Goal: Task Accomplishment & Management: Complete application form

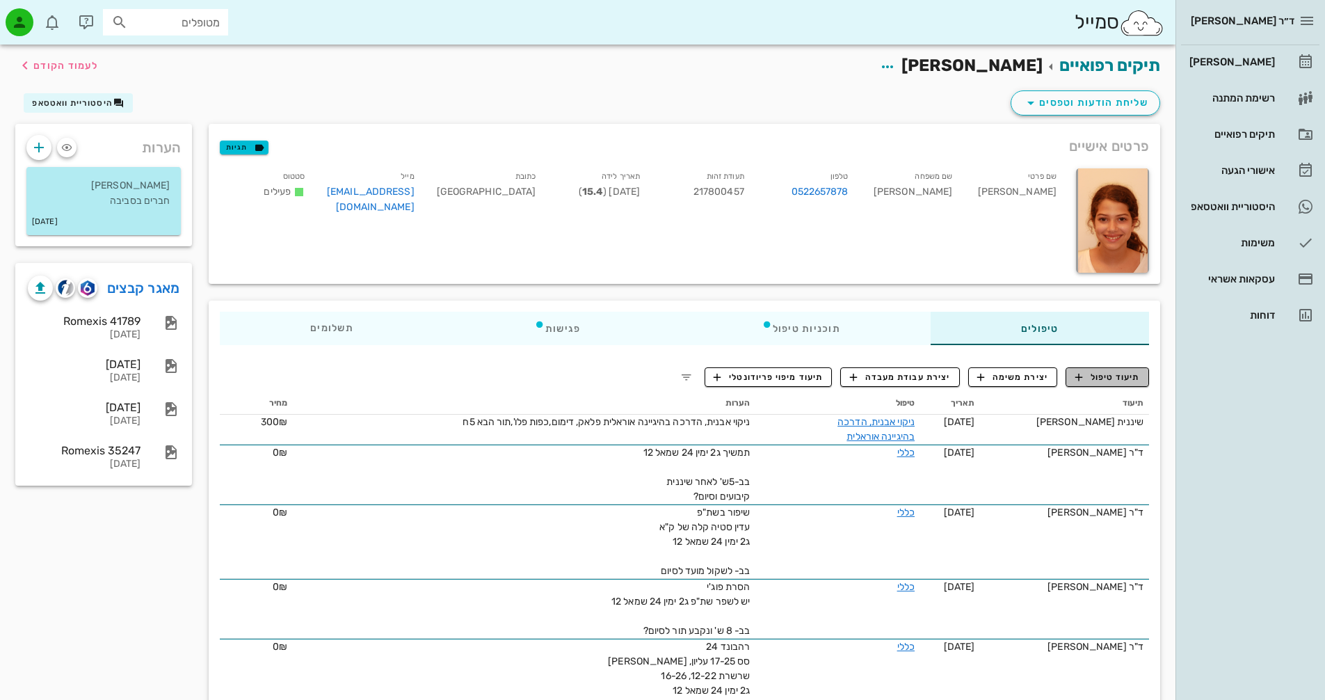
click at [1110, 376] on span "תיעוד טיפול" at bounding box center [1108, 377] width 65 height 13
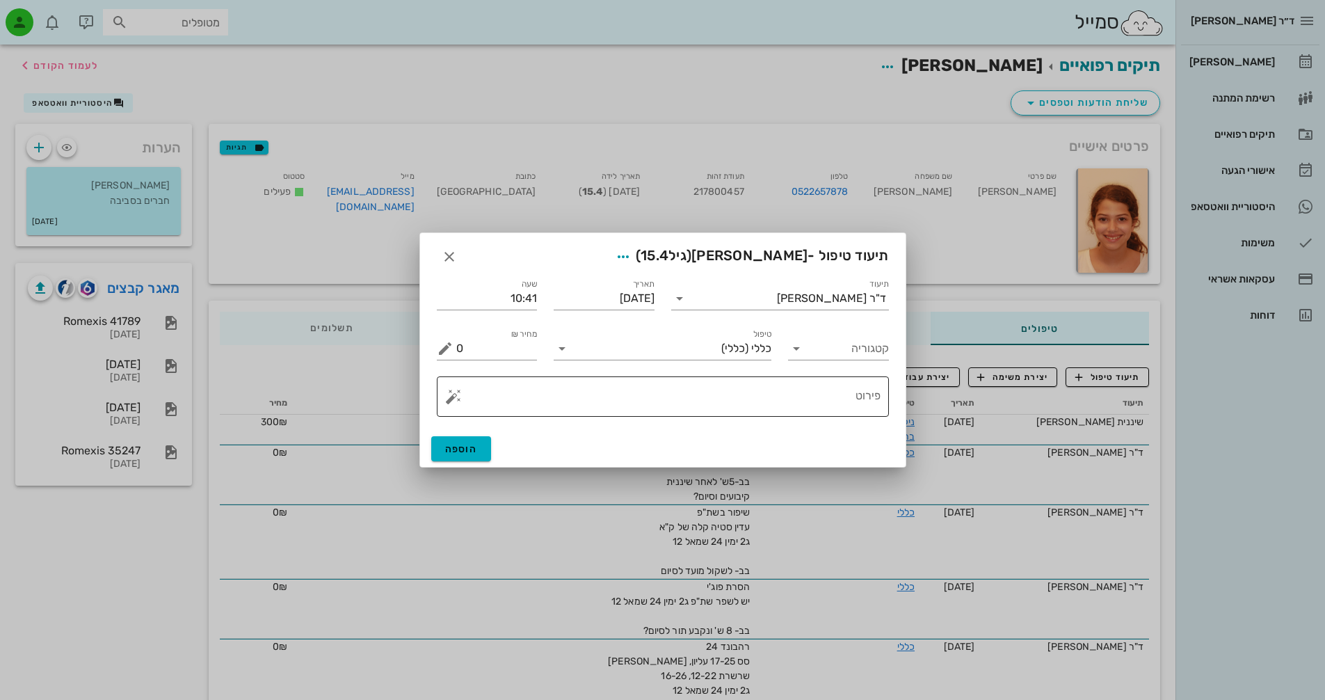
click at [455, 400] on button "button" at bounding box center [453, 396] width 17 height 17
click at [483, 369] on div "[DEMOGRAPHIC_DATA]" at bounding box center [501, 369] width 113 height 28
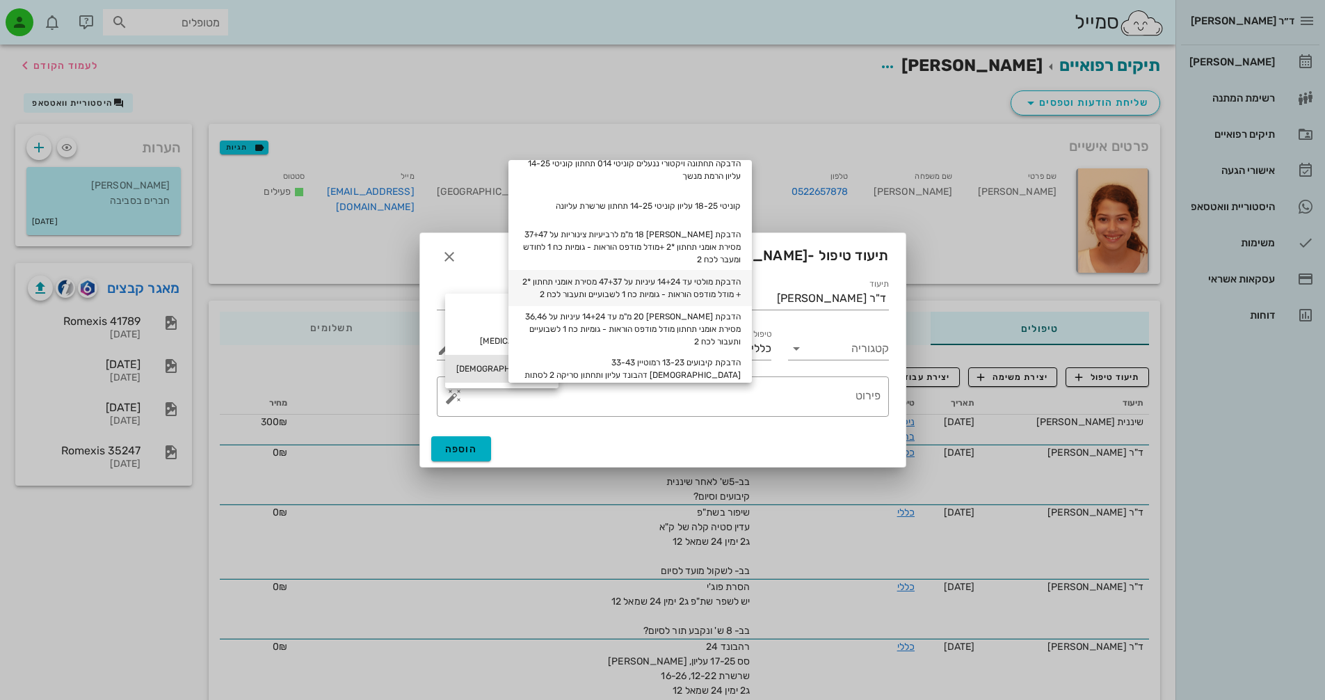
scroll to position [70, 0]
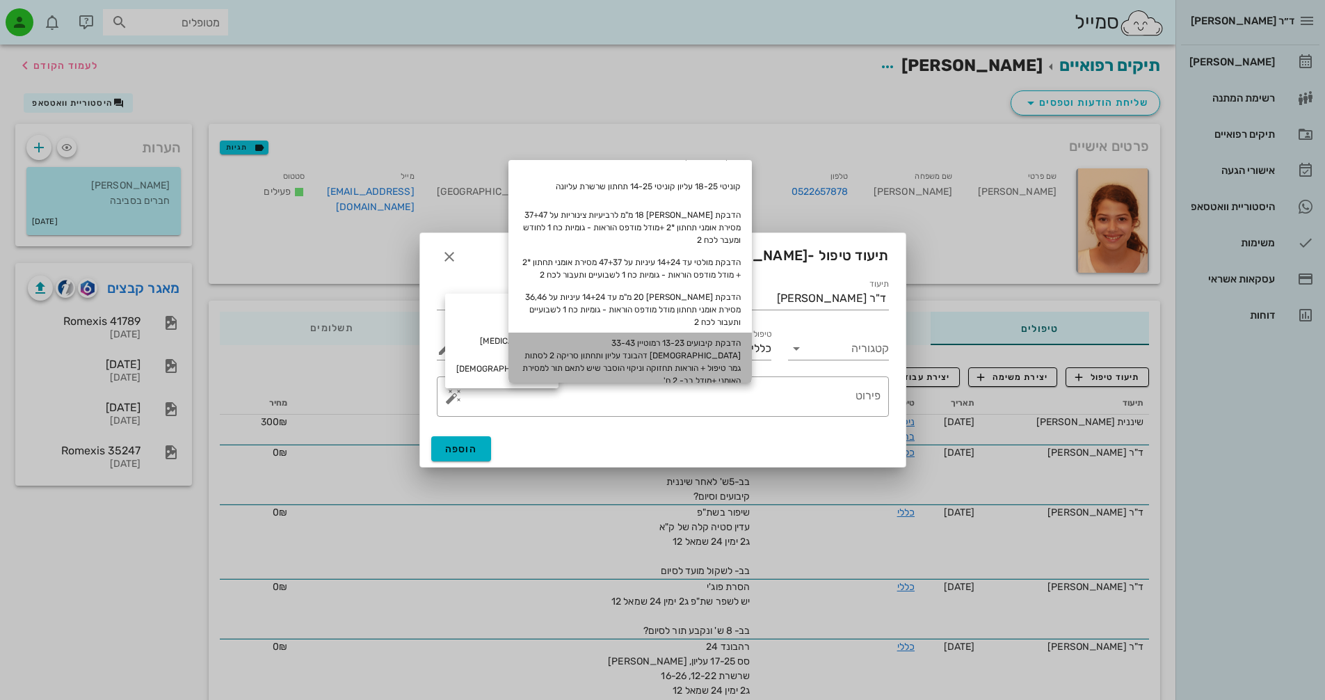
click at [706, 355] on div "הדבקת קיבועים 13-23 רמוטיין 33-43 [DEMOGRAPHIC_DATA] דהבונד עליון ותחתון סריקה …" at bounding box center [630, 362] width 243 height 58
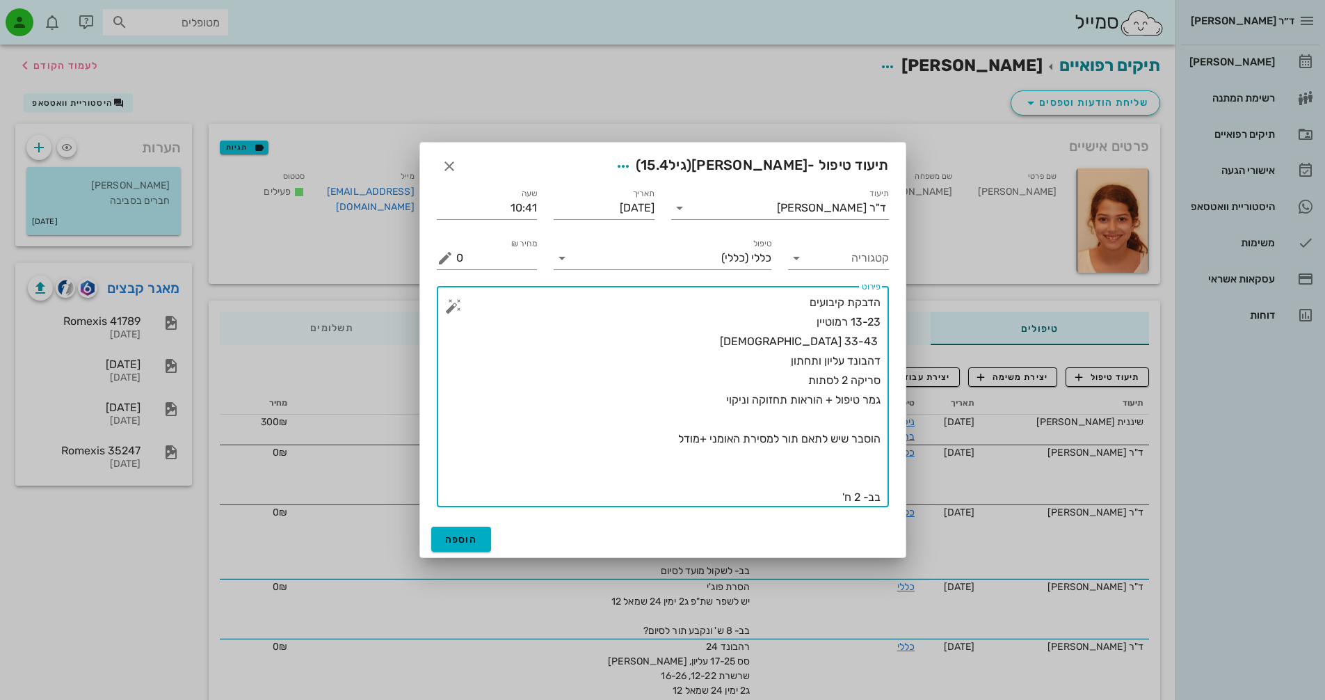
click at [659, 442] on textarea "הדבקת קיבועים 13-23 רמוטיין 33-43 [DEMOGRAPHIC_DATA] דהבונד עליון ותחתון סריקה …" at bounding box center [668, 400] width 424 height 214
click at [710, 404] on textarea "הדבקת קיבועים 13-23 רמוטיין 33-43 [DEMOGRAPHIC_DATA] דהבונד עליון ותחתון סריקה …" at bounding box center [668, 400] width 424 height 214
click at [662, 441] on textarea "הדבקת קיבועים 13-23 רמוטיין 33-43 [DEMOGRAPHIC_DATA] דהבונד עליון ותחתון סריקה …" at bounding box center [668, 400] width 424 height 214
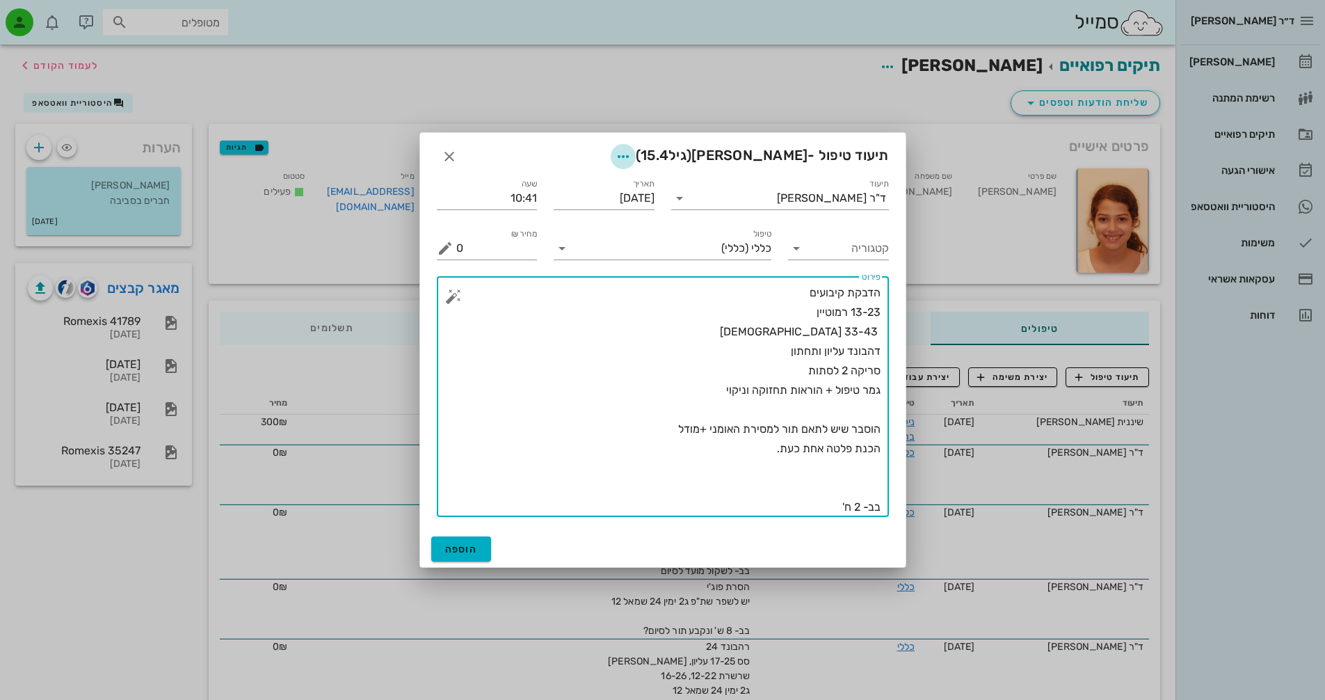
click at [632, 155] on icon "button" at bounding box center [623, 156] width 17 height 17
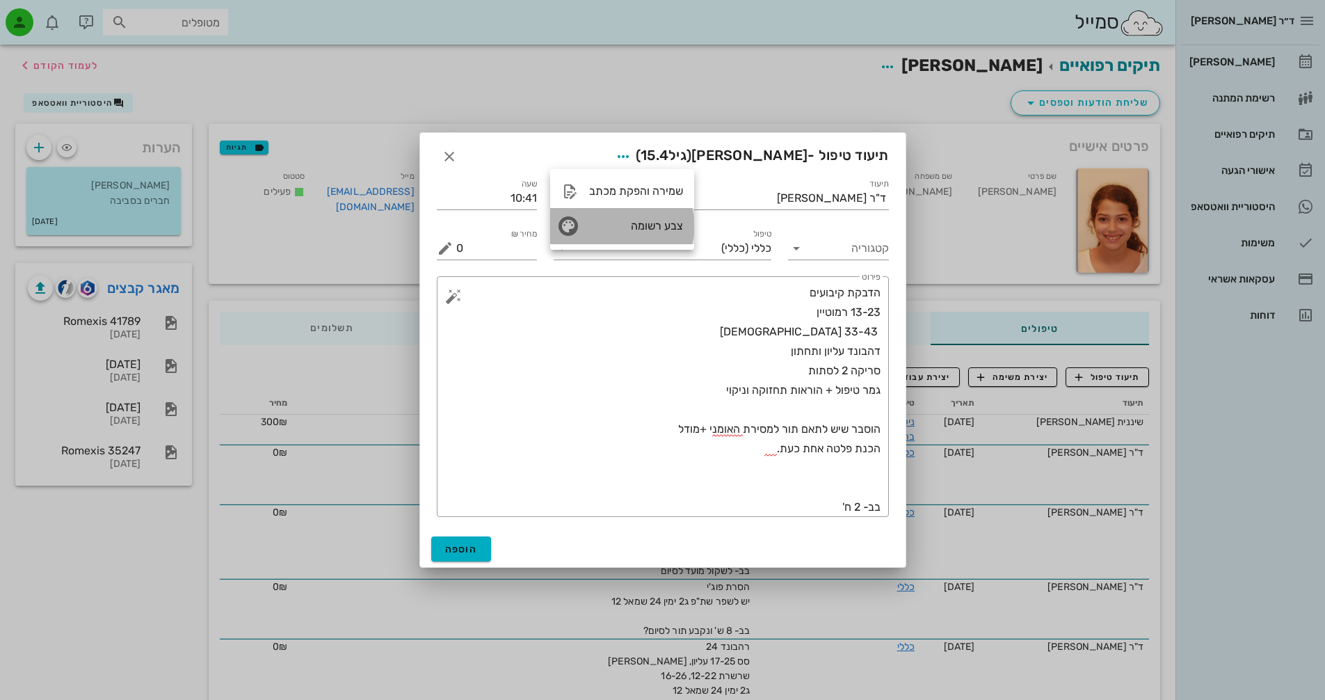
click at [596, 227] on div "צבע רשומה" at bounding box center [636, 225] width 94 height 13
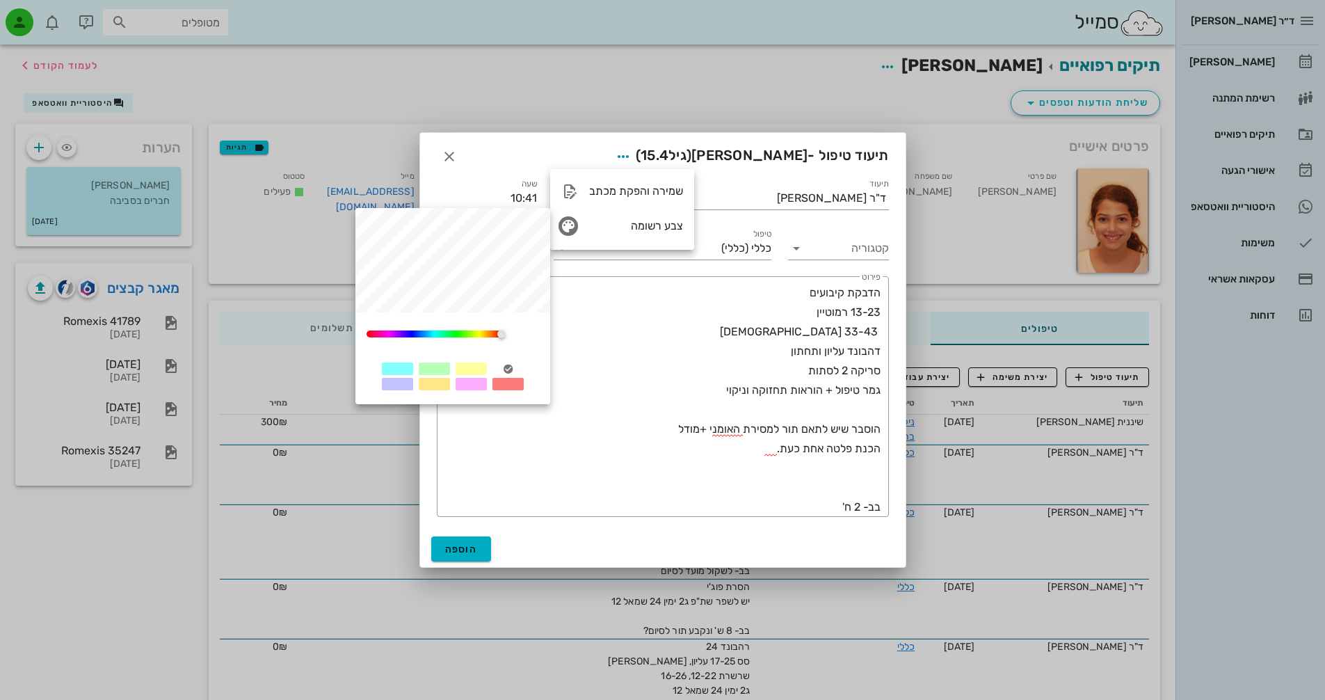
click at [431, 372] on div at bounding box center [434, 368] width 31 height 13
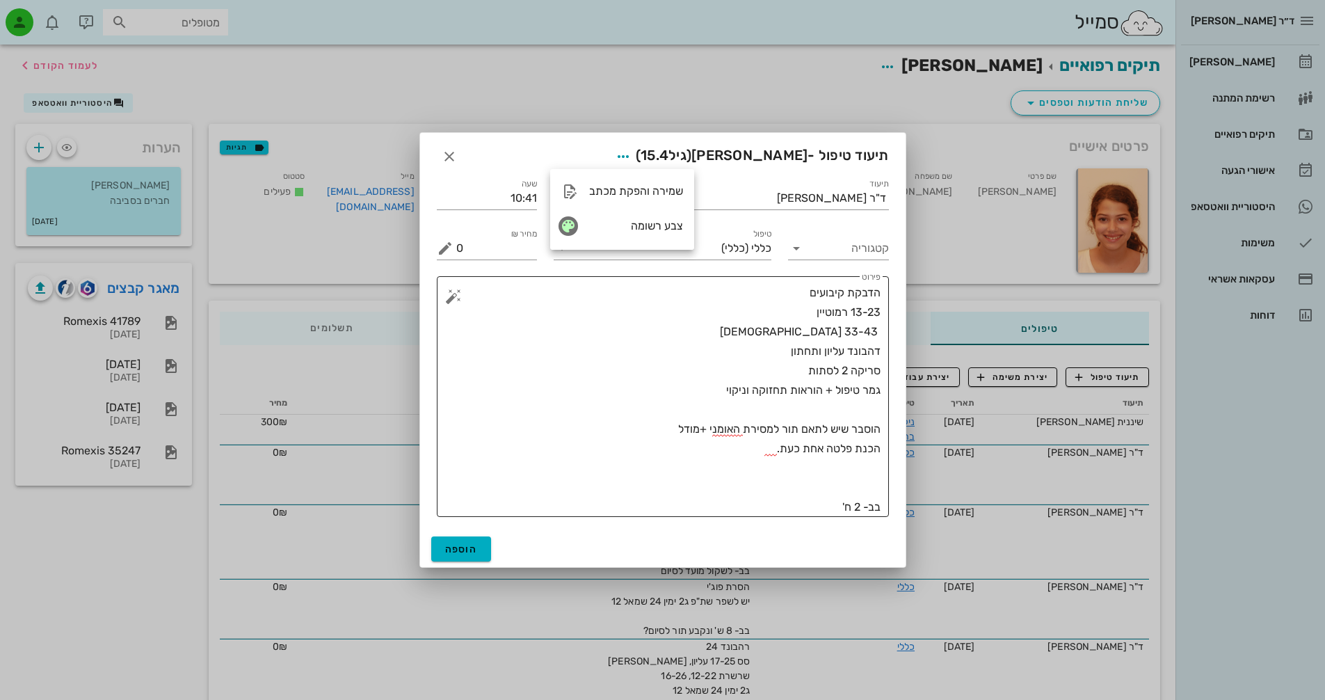
click at [774, 449] on textarea "הדבקת קיבועים 13-23 רמוטיין 33-43 [DEMOGRAPHIC_DATA] דהבונד עליון ותחתון סריקה …" at bounding box center [668, 400] width 424 height 234
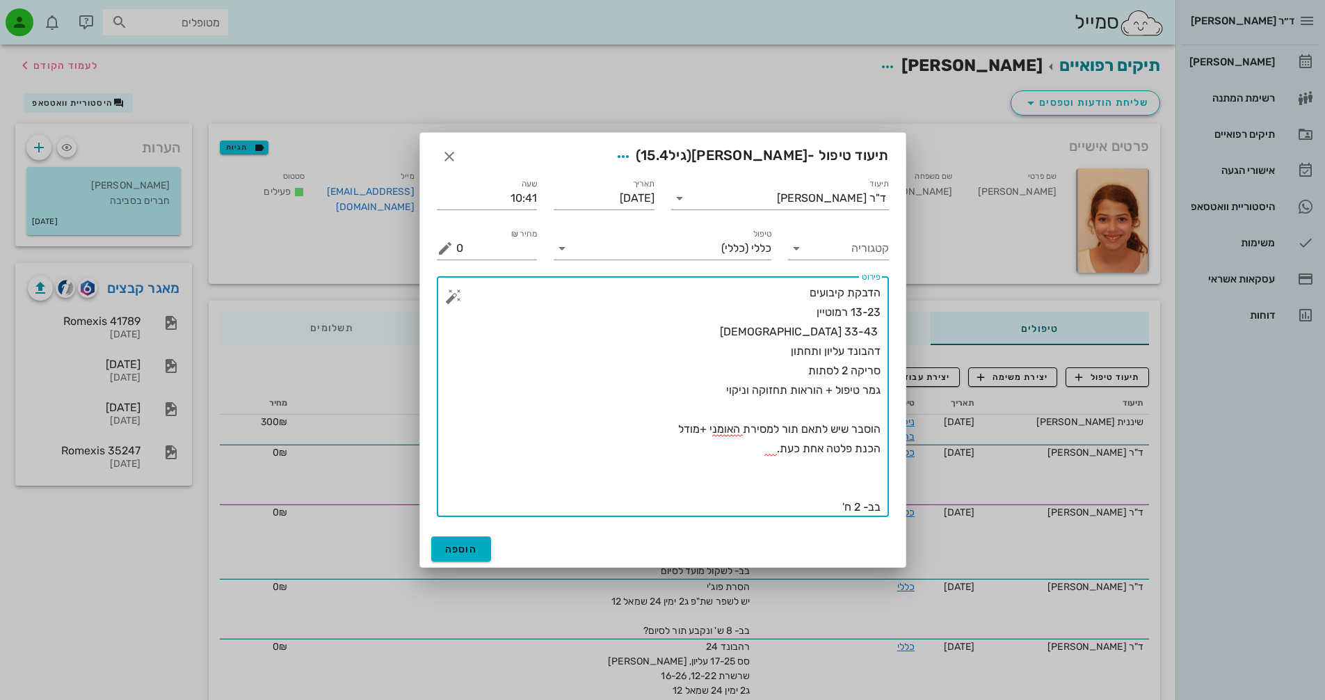
drag, startPoint x: 851, startPoint y: 509, endPoint x: 858, endPoint y: 508, distance: 7.7
click at [858, 508] on textarea "הדבקת קיבועים 13-23 רמוטיין 33-43 [DEMOGRAPHIC_DATA] דהבונד עליון ותחתון סריקה …" at bounding box center [668, 400] width 424 height 234
click at [875, 498] on textarea "הדבקת קיבועים 13-23 רמוטיין 33-43 [DEMOGRAPHIC_DATA] דהבונד עליון ותחתון סריקה …" at bounding box center [668, 400] width 424 height 234
click at [820, 505] on textarea "הדבקת קיבועים 13-23 רמוטיין 33-43 [DEMOGRAPHIC_DATA] דהבונד עליון ותחתון סריקה …" at bounding box center [668, 400] width 424 height 234
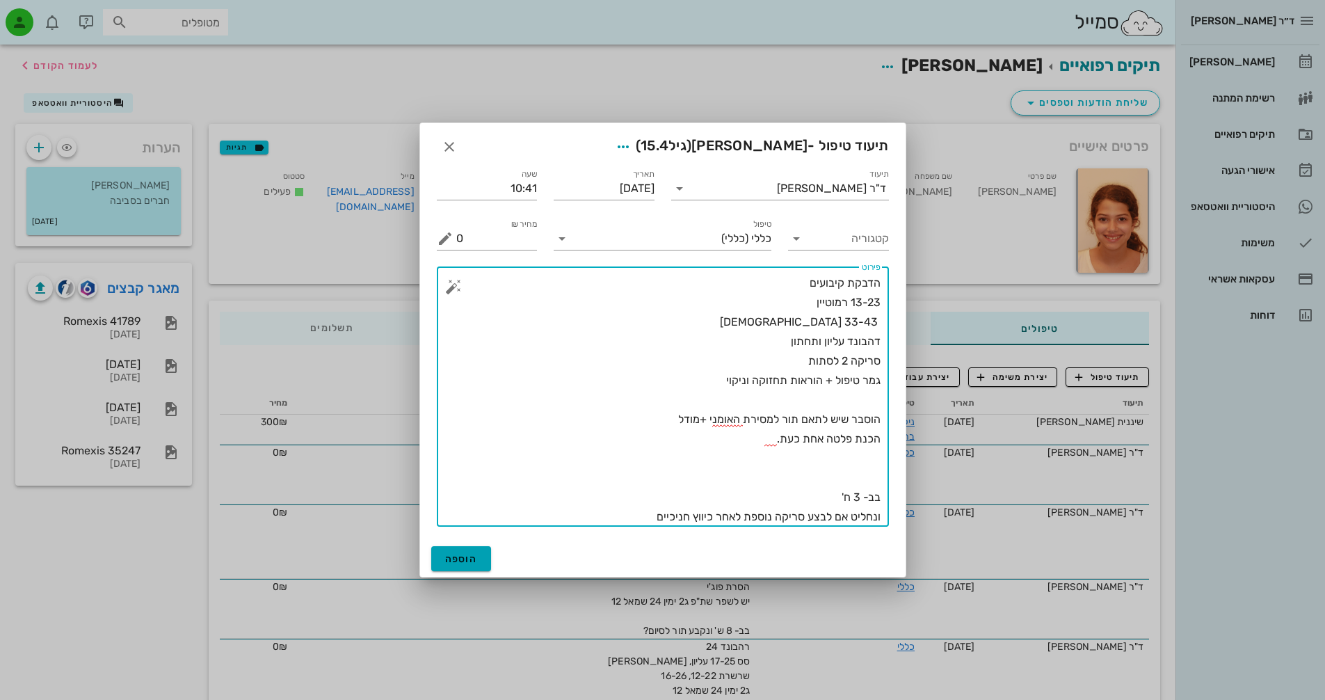
type textarea "הדבקת קיבועים 13-23 רמוטיין 33-43 [DEMOGRAPHIC_DATA] דהבונד עליון ותחתון סריקה …"
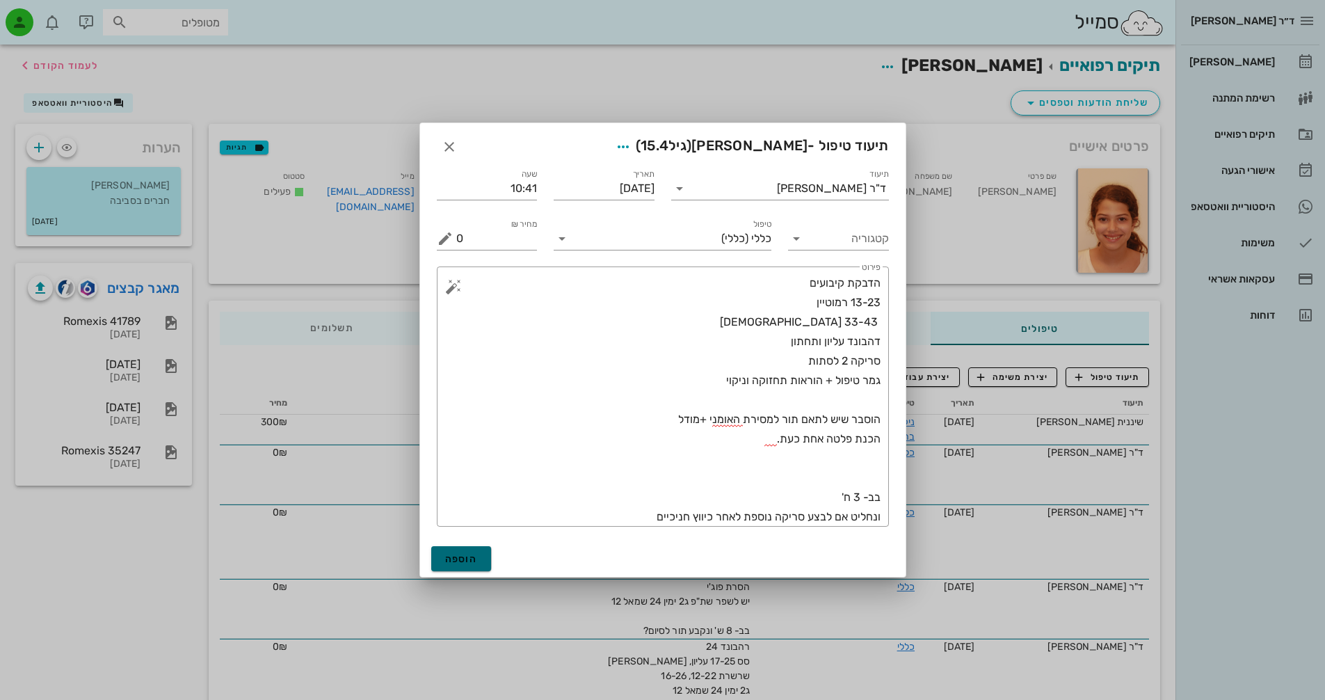
click at [458, 566] on button "הוספה" at bounding box center [461, 558] width 61 height 25
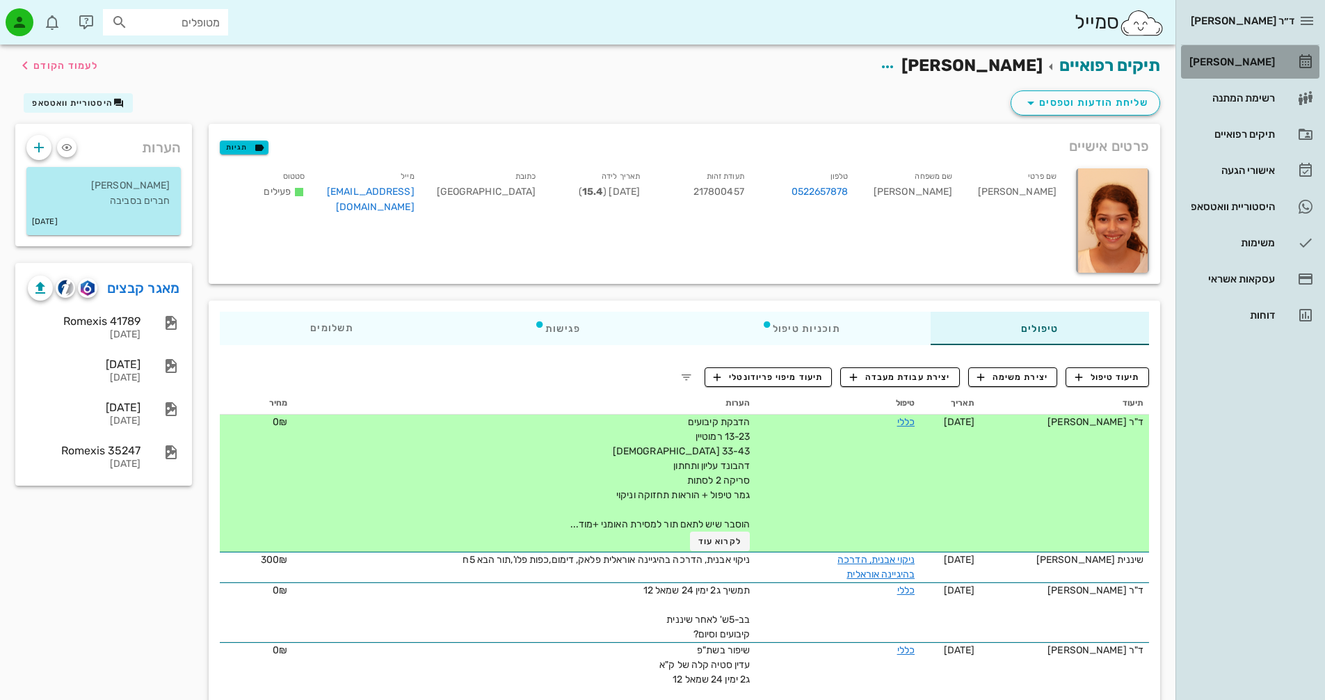
click at [1274, 61] on div "[PERSON_NAME]" at bounding box center [1231, 61] width 88 height 11
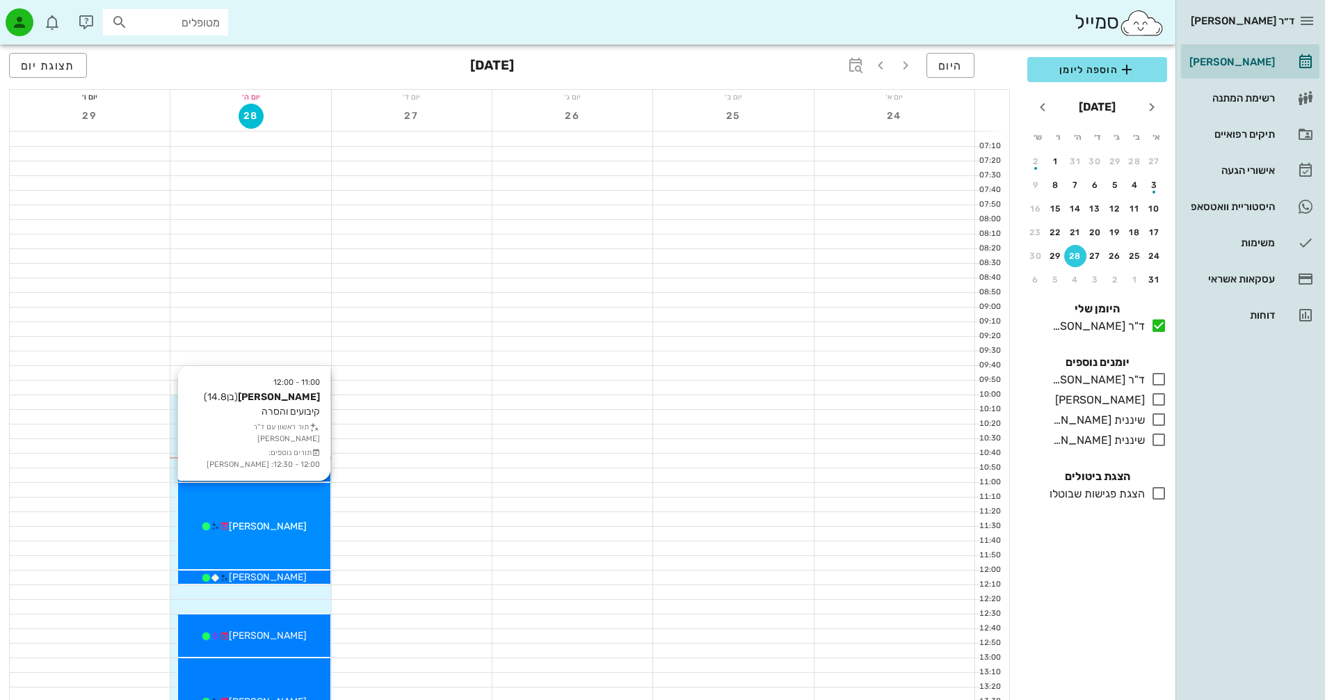
click at [300, 529] on div "[PERSON_NAME]" at bounding box center [254, 526] width 152 height 15
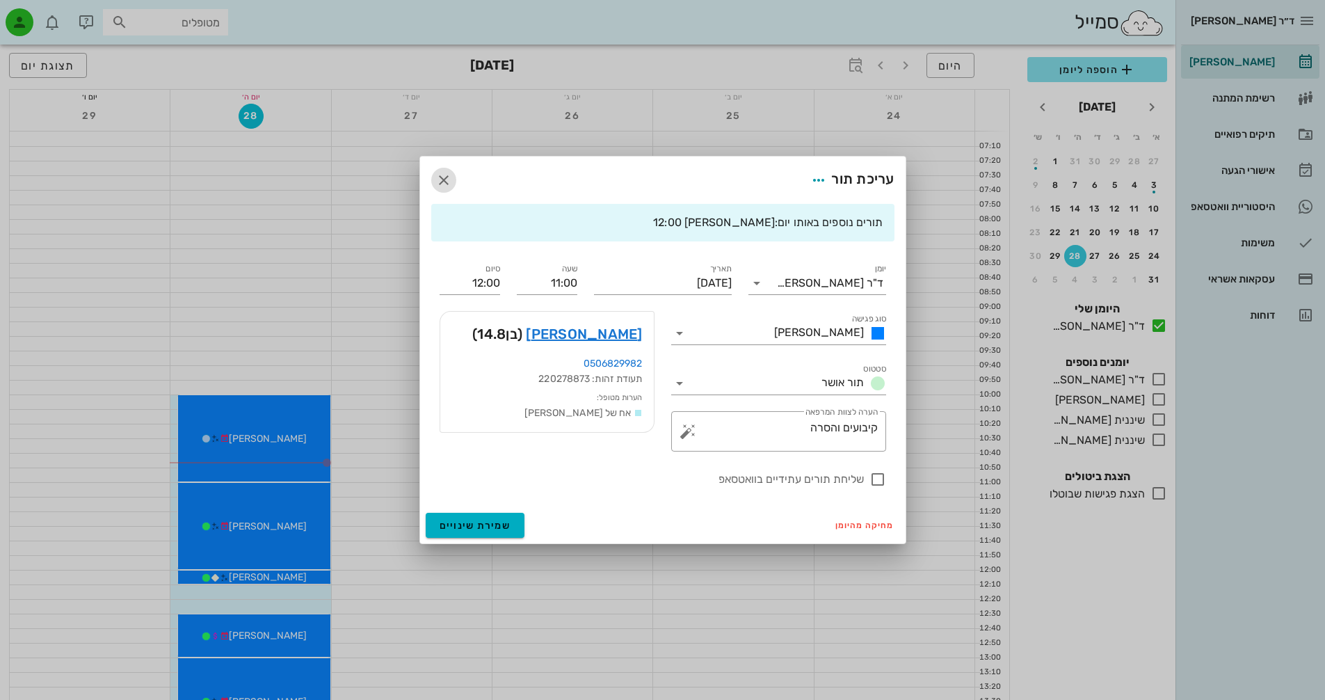
click at [442, 177] on icon "button" at bounding box center [443, 180] width 17 height 17
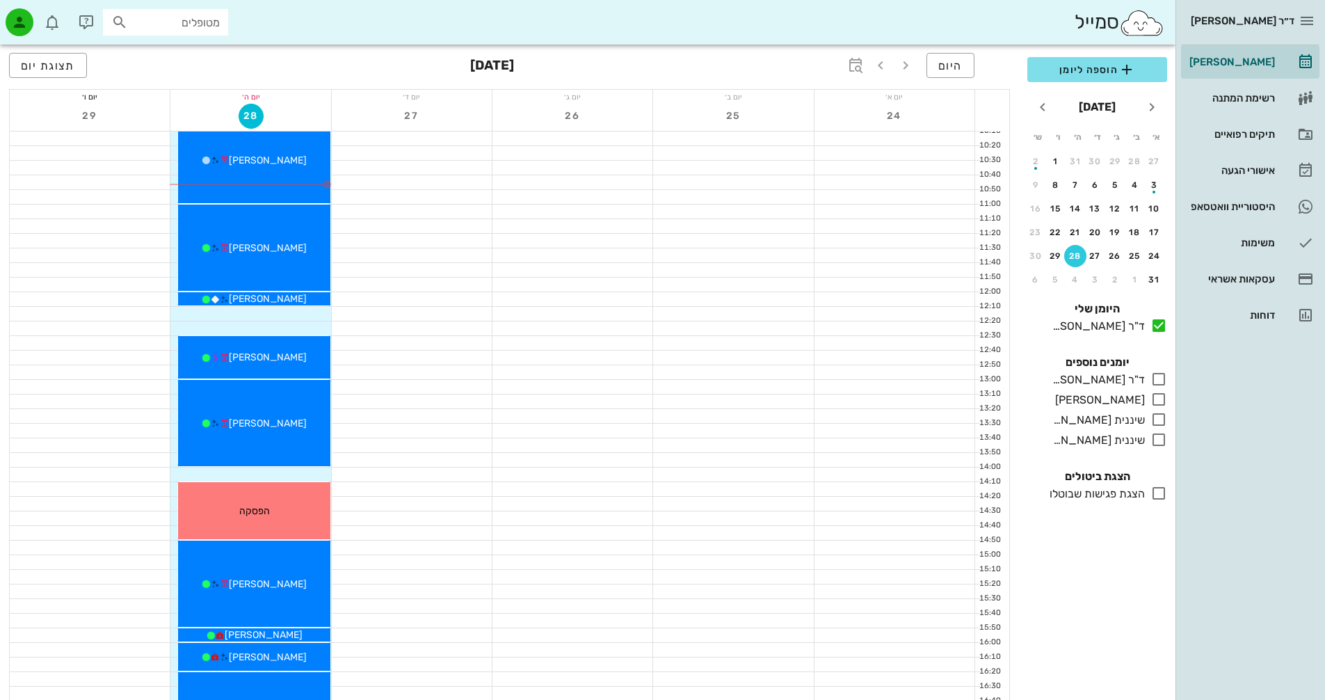
scroll to position [139, 0]
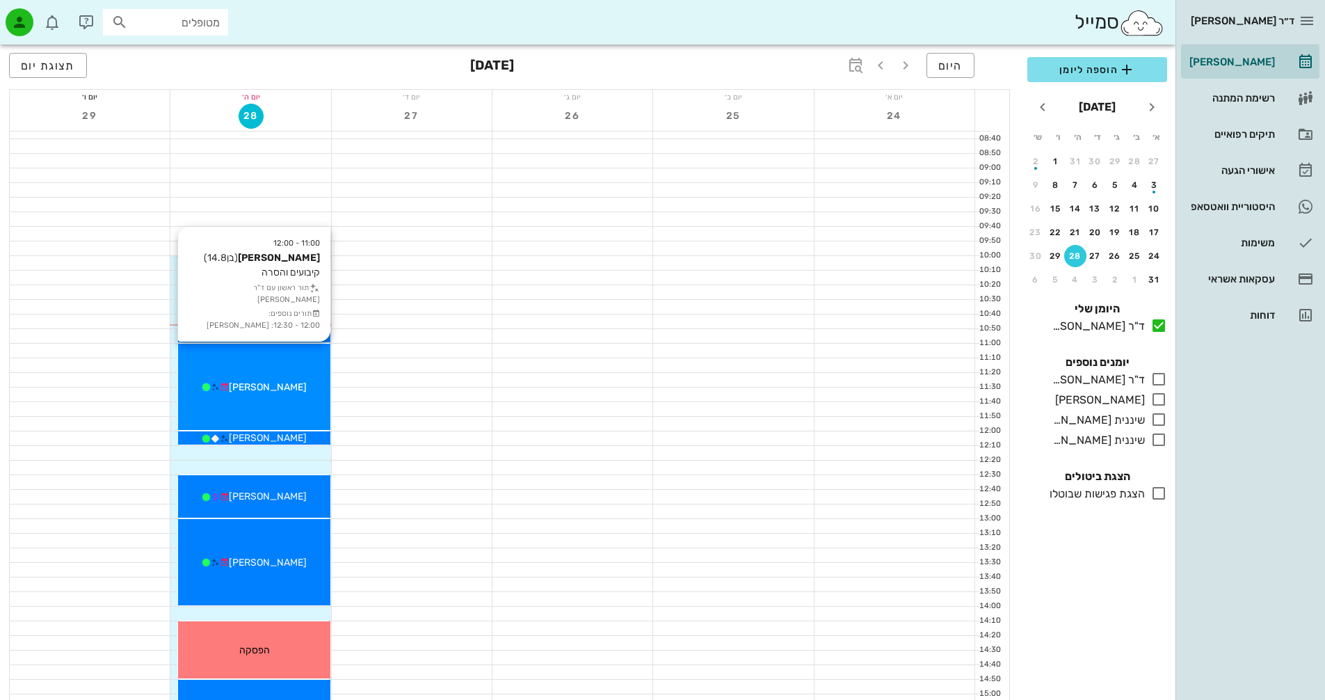
click at [276, 393] on div "[PERSON_NAME]" at bounding box center [254, 387] width 152 height 15
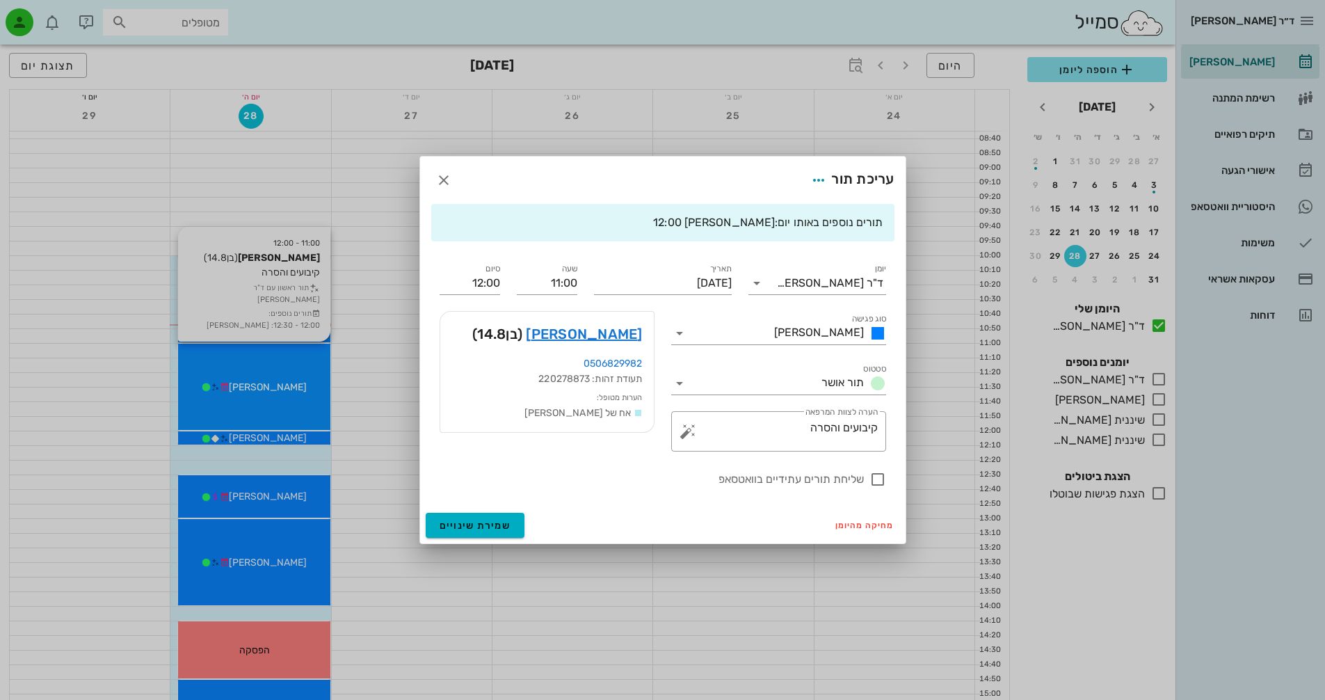
click at [276, 393] on div at bounding box center [662, 350] width 1325 height 700
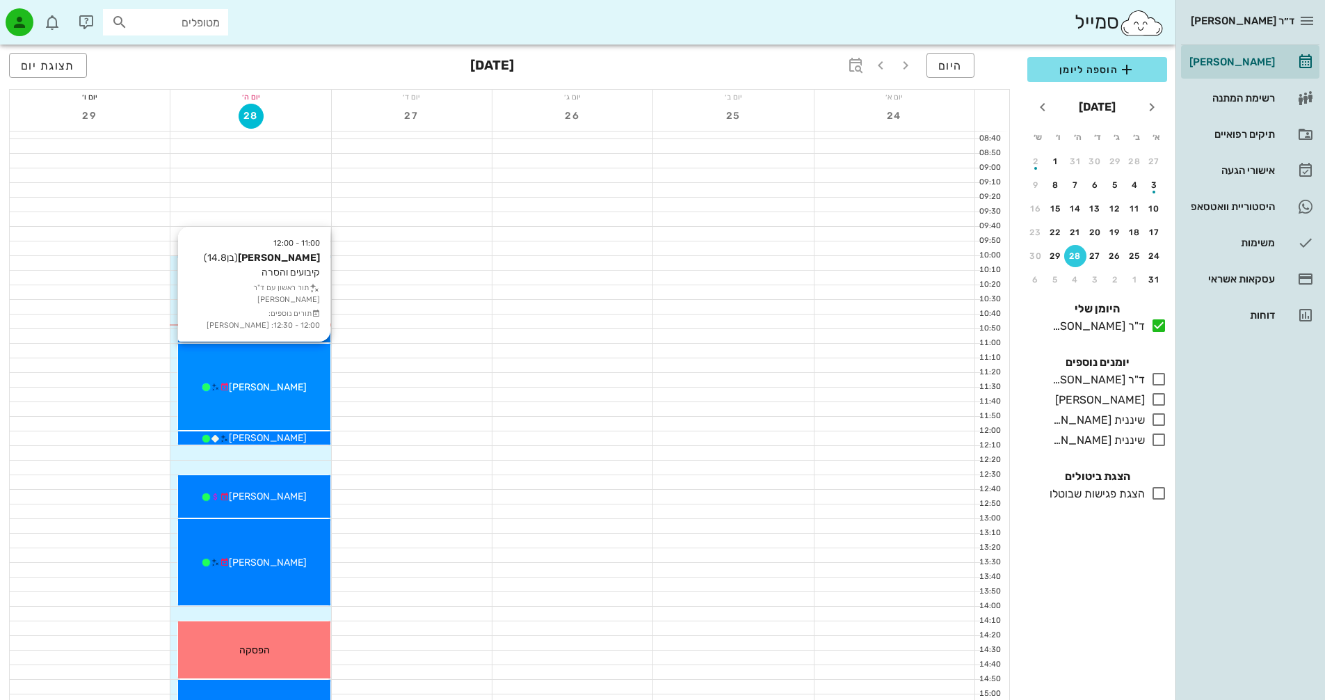
click at [276, 393] on div "[PERSON_NAME]" at bounding box center [254, 387] width 152 height 15
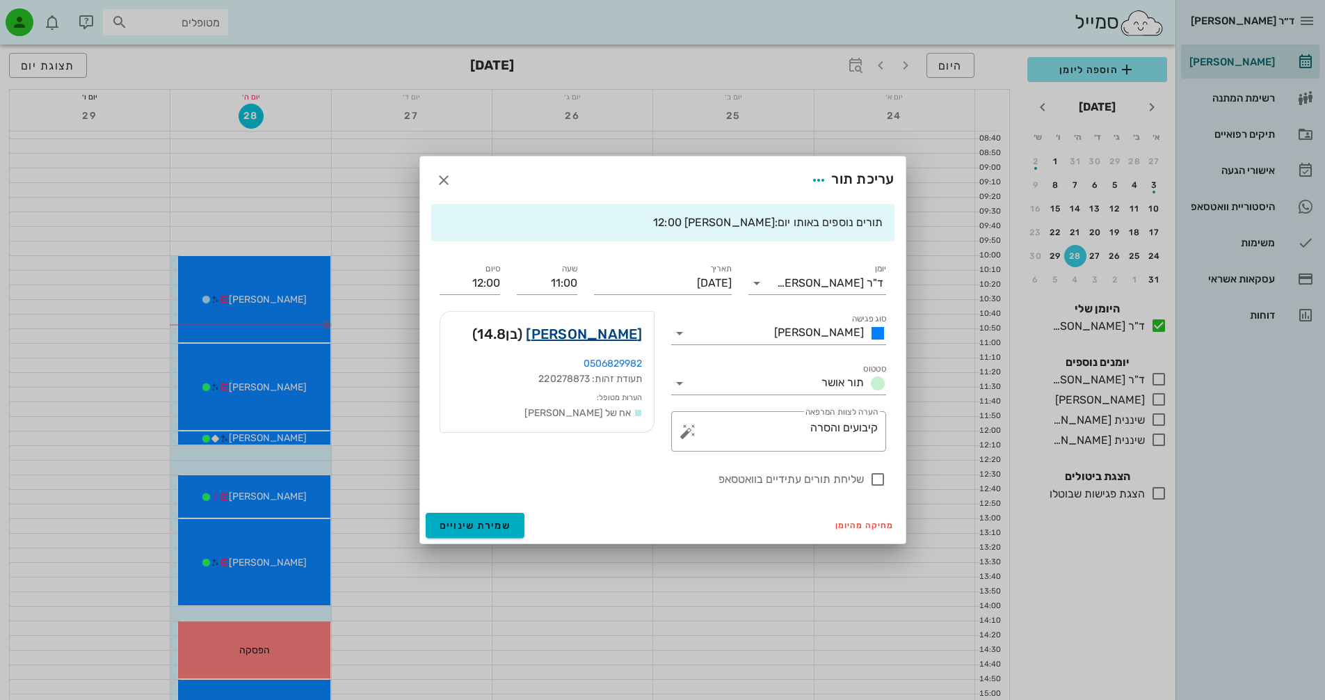
click at [628, 336] on link "[PERSON_NAME]" at bounding box center [584, 334] width 116 height 22
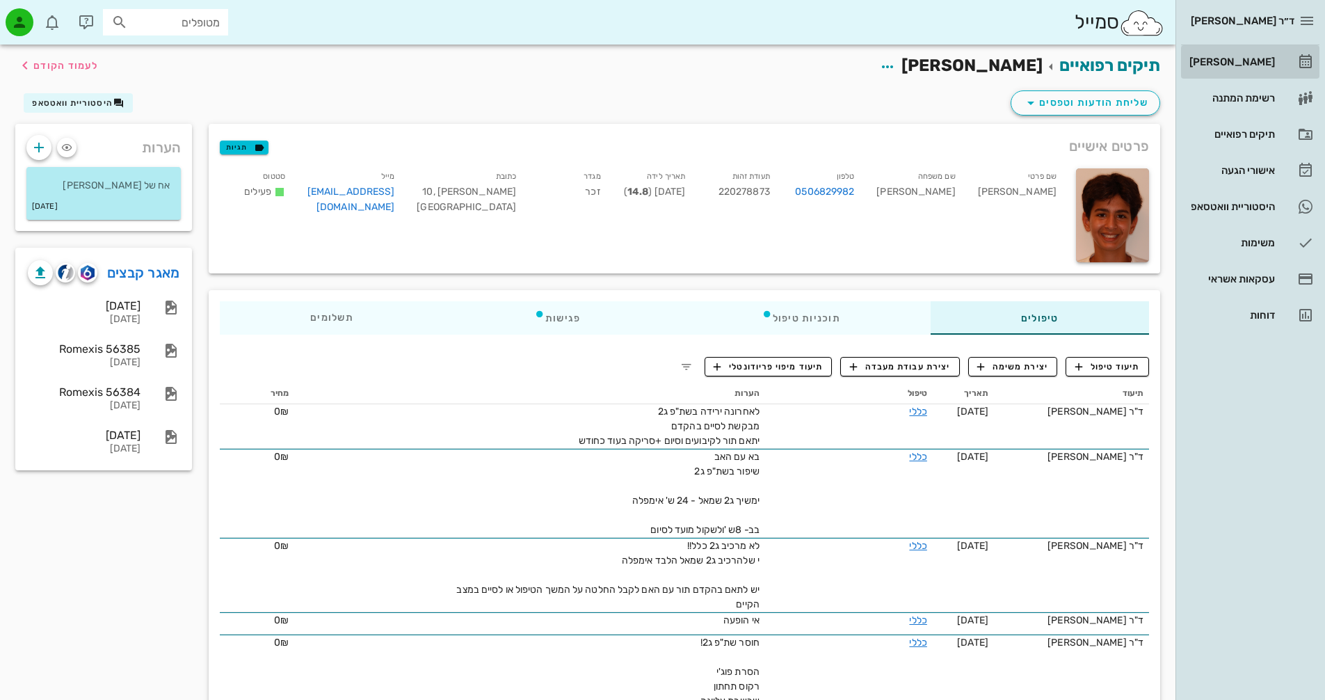
click at [1229, 60] on div "[PERSON_NAME]" at bounding box center [1231, 61] width 88 height 11
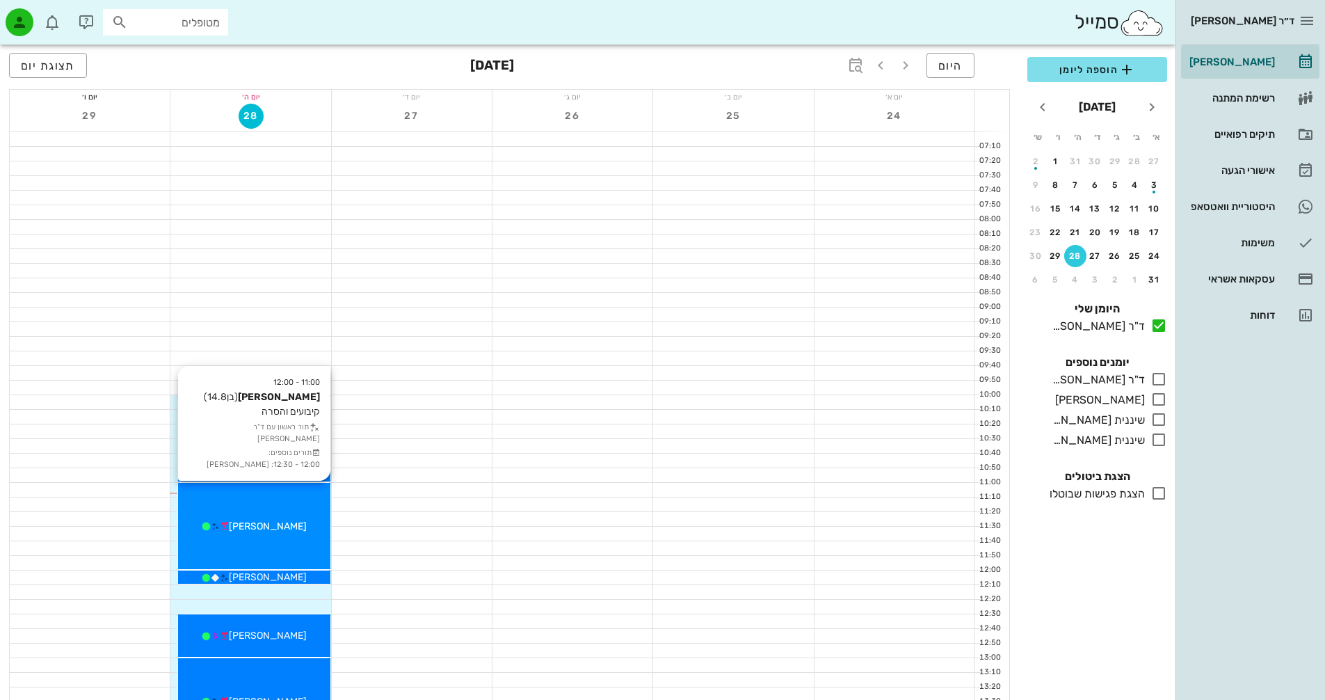
click at [296, 512] on div "11:00 - 12:00 [PERSON_NAME] (בן 14.8 ) קיבועים והסרה תור ראשון עם ד"ר [PERSON_N…" at bounding box center [254, 526] width 152 height 86
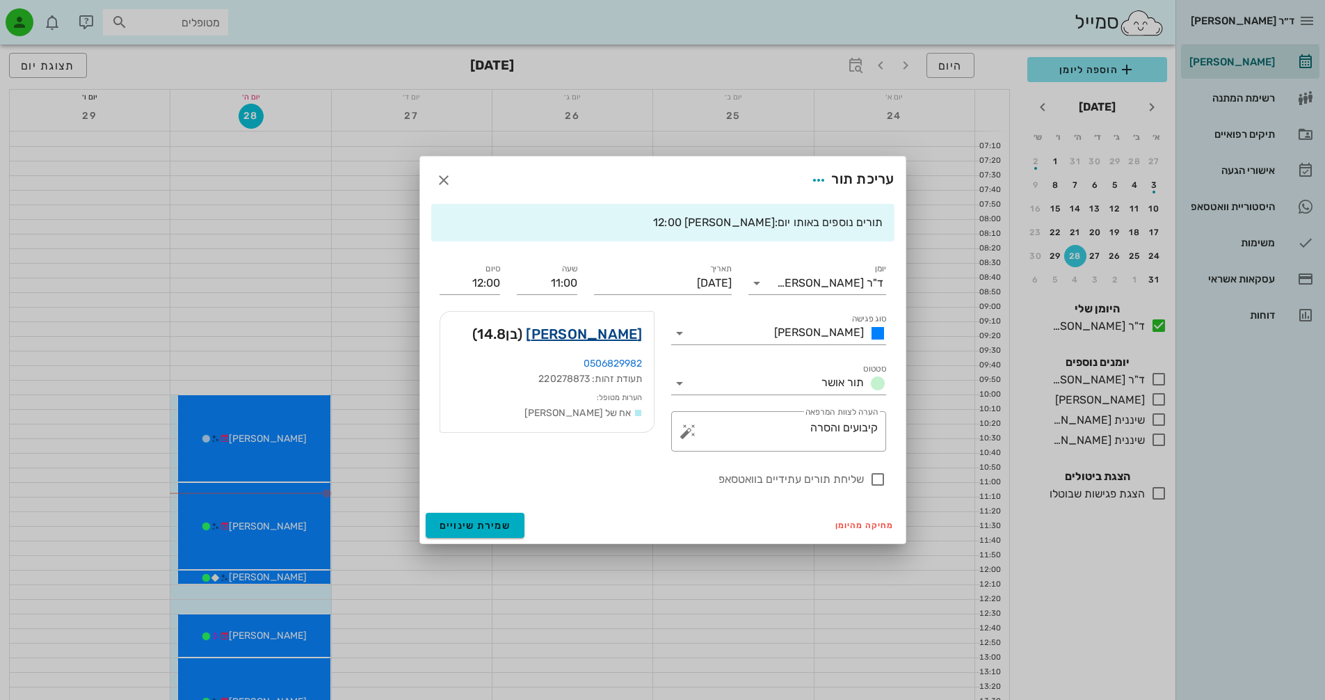
click at [596, 339] on link "[PERSON_NAME]" at bounding box center [584, 334] width 116 height 22
